Goal: Task Accomplishment & Management: Use online tool/utility

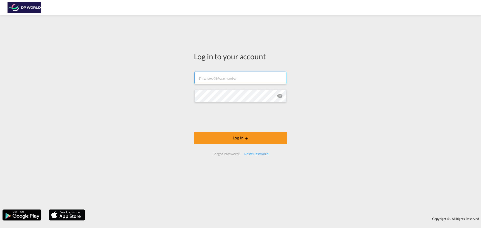
click at [218, 76] on input "text" at bounding box center [241, 78] width 92 height 13
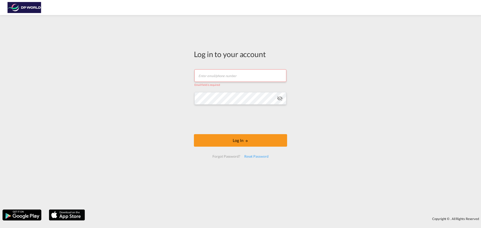
type input "[PERSON_NAME][EMAIL_ADDRESS][PERSON_NAME][DOMAIN_NAME]"
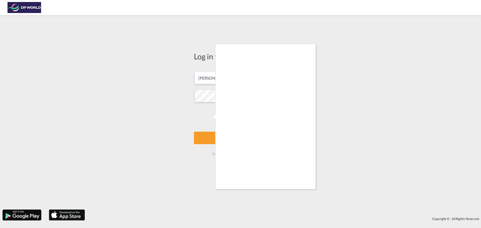
click at [214, 134] on div at bounding box center [240, 114] width 481 height 228
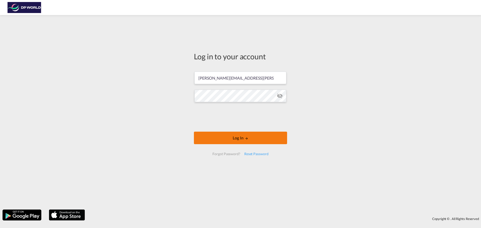
click at [251, 141] on button "Log In" at bounding box center [240, 138] width 93 height 13
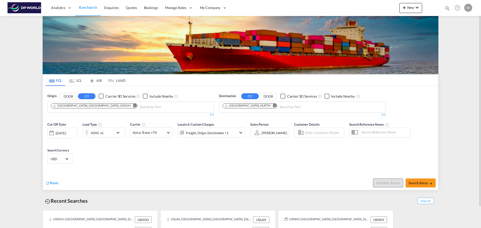
scroll to position [23, 0]
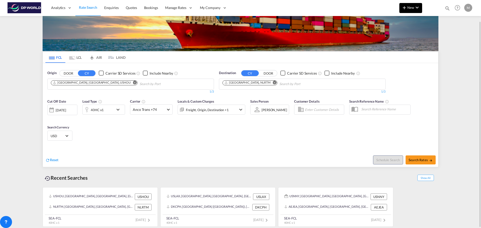
click at [409, 6] on span "New" at bounding box center [411, 8] width 19 height 4
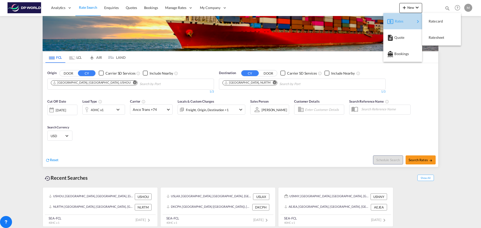
click at [398, 24] on span "Rates" at bounding box center [398, 21] width 6 height 10
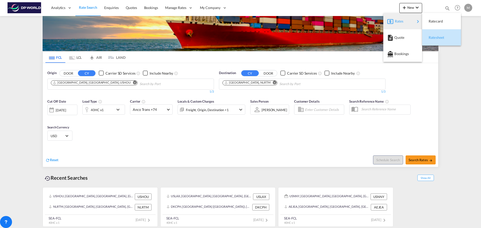
click at [434, 35] on span "Ratesheet" at bounding box center [432, 38] width 6 height 10
